Goal: Information Seeking & Learning: Find specific fact

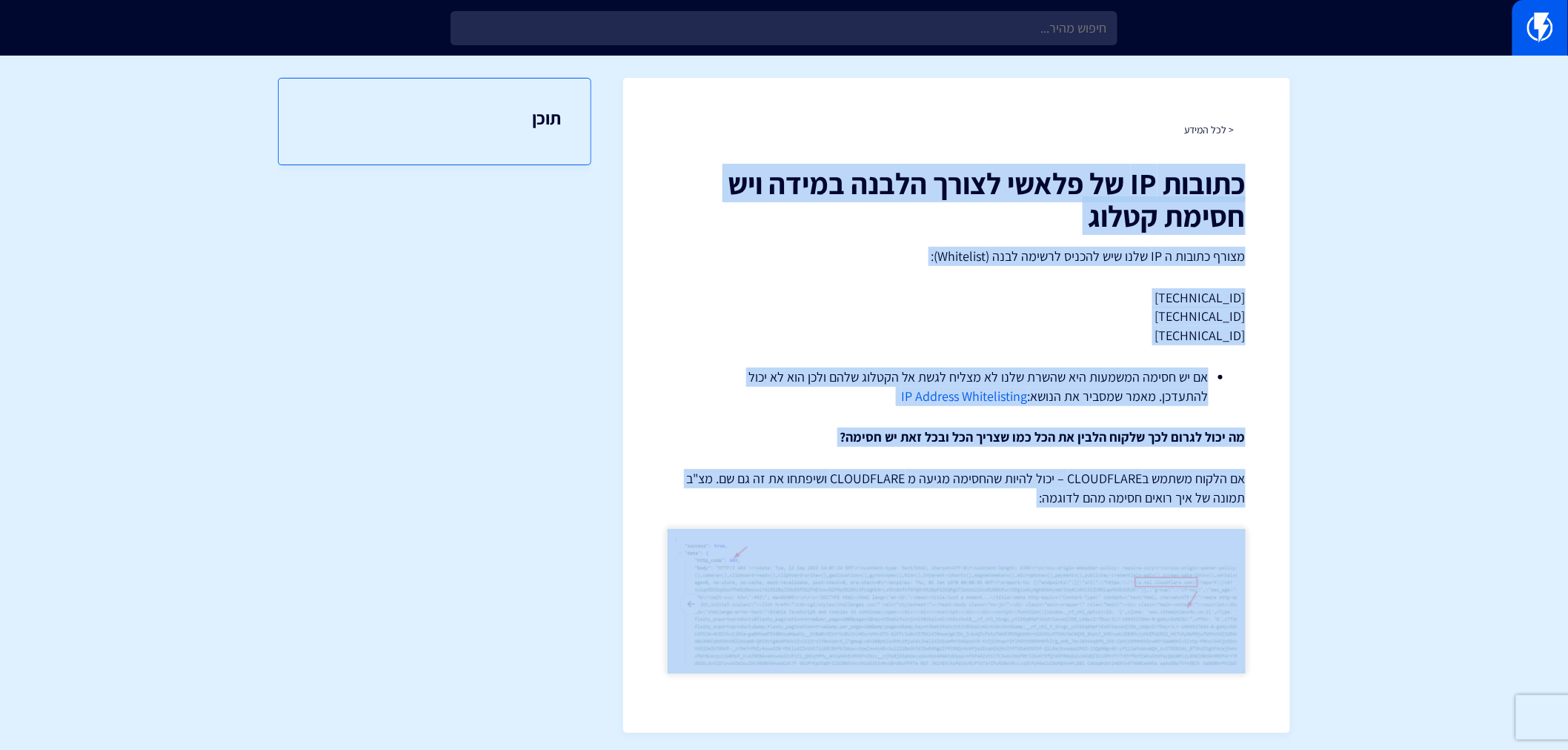
drag, startPoint x: 1260, startPoint y: 177, endPoint x: 620, endPoint y: 605, distance: 769.9
click at [620, 605] on section "< לכל המידע כתובות IP של פלאשי לצורך הלבנה במידה ויש חסימת קטלוג מצורף כתובות ה…" at bounding box center [784, 406] width 1568 height 700
copy div "כתובות IP של פלאשי לצורך הלבנה במידה ויש חסימת קטלוג מצורף כתובות ה IP שלנו שיש…"
